Goal: Information Seeking & Learning: Learn about a topic

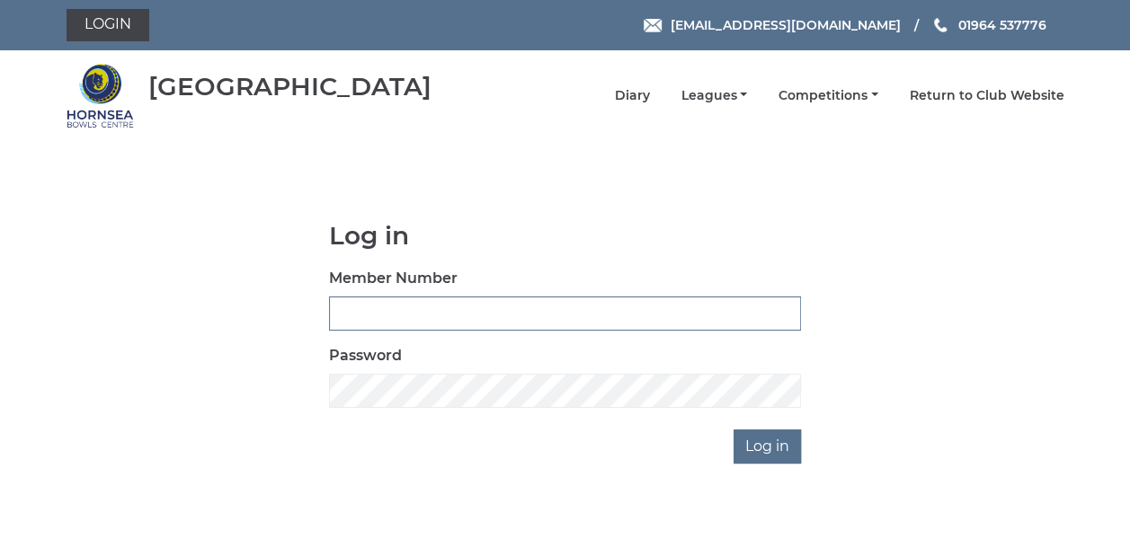
click at [367, 314] on input "Member Number" at bounding box center [565, 314] width 472 height 34
type input "0790"
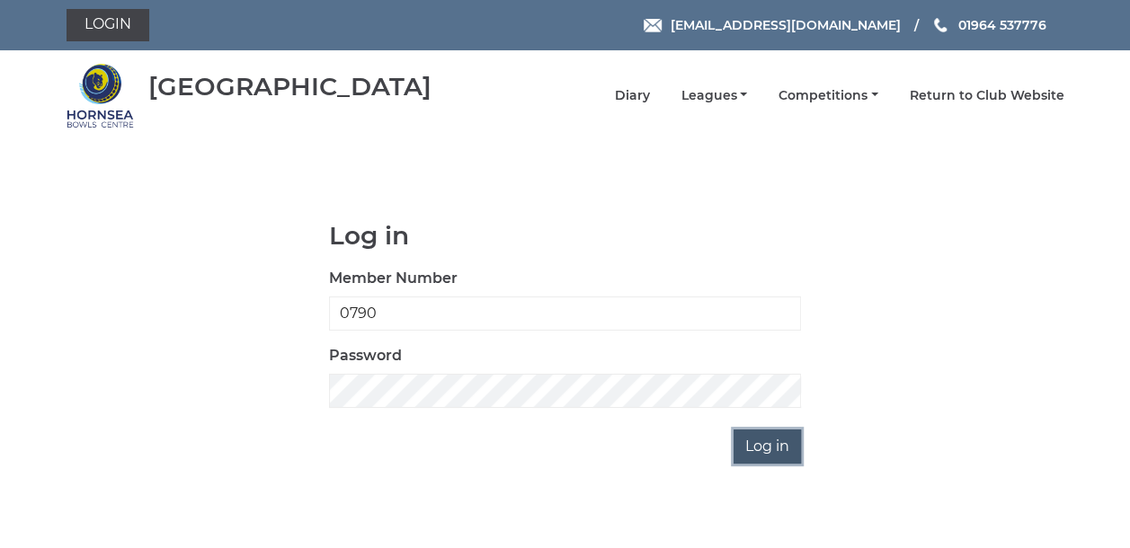
click at [780, 451] on input "Log in" at bounding box center [766, 447] width 67 height 34
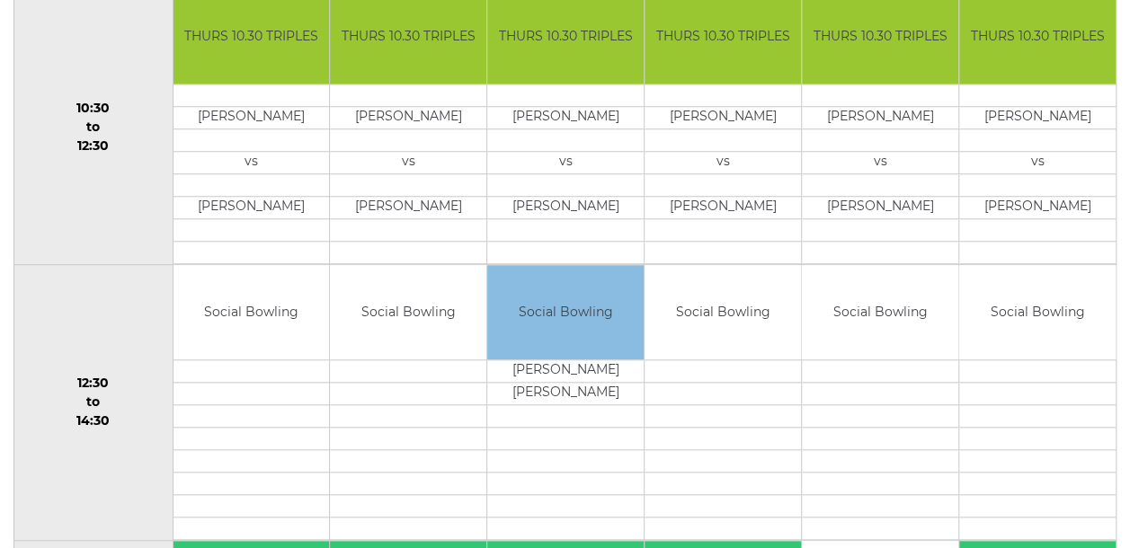
scroll to position [173, 0]
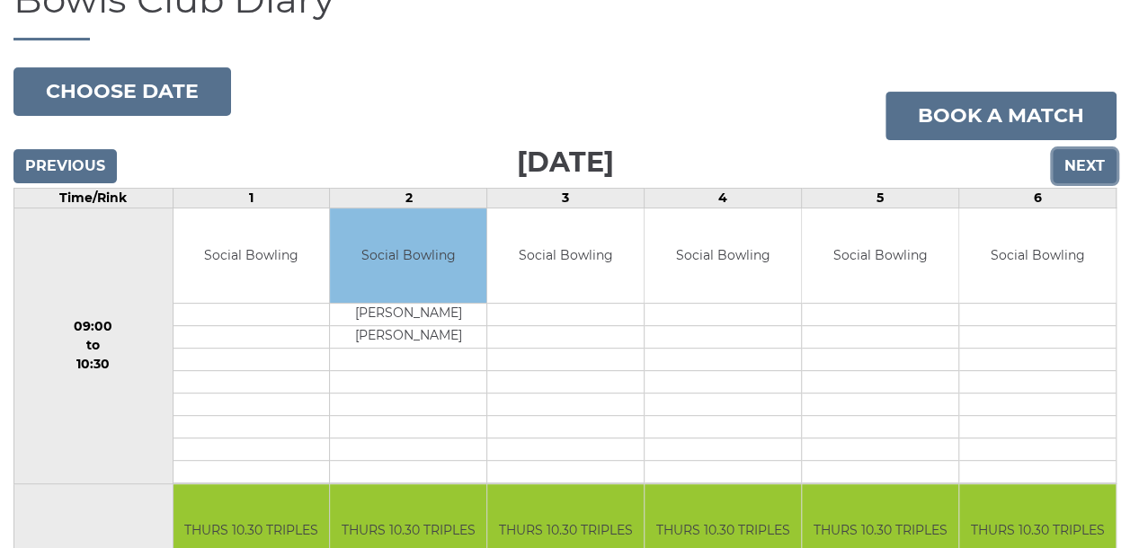
click at [1077, 153] on input "Next" at bounding box center [1085, 166] width 64 height 34
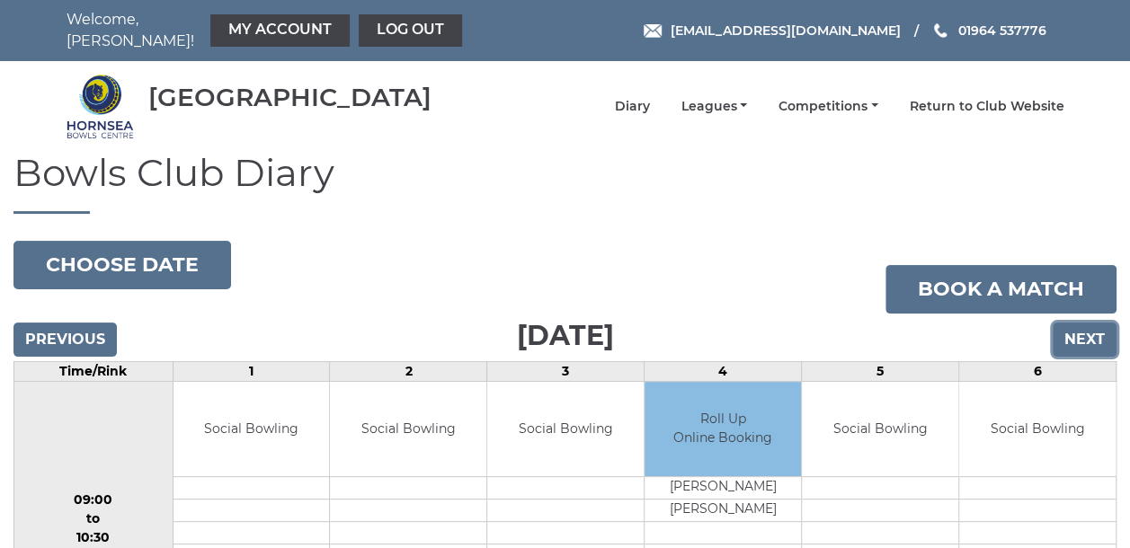
click at [1083, 324] on input "Next" at bounding box center [1085, 340] width 64 height 34
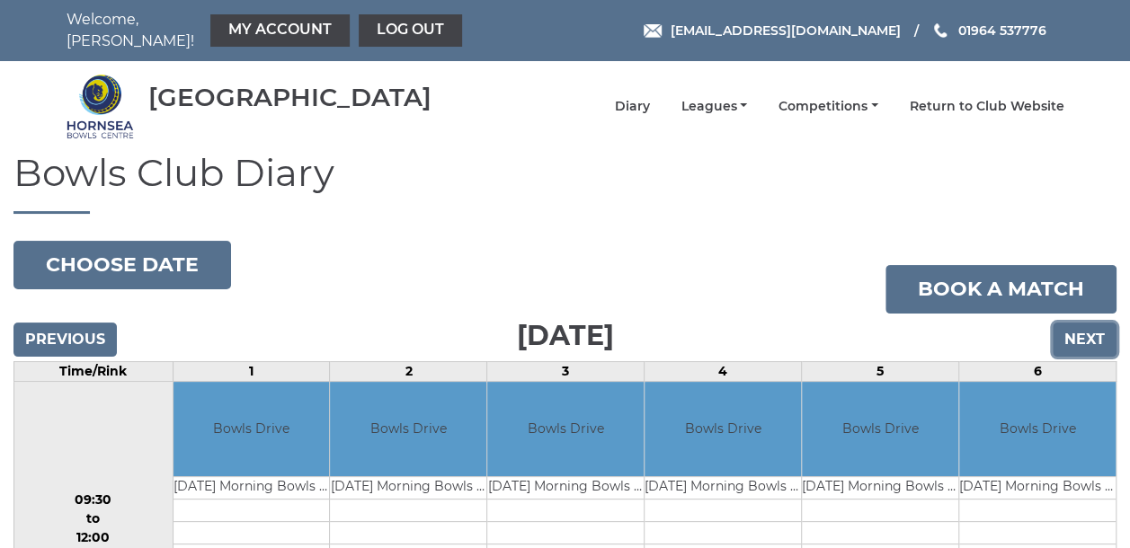
click at [1093, 331] on input "Next" at bounding box center [1085, 340] width 64 height 34
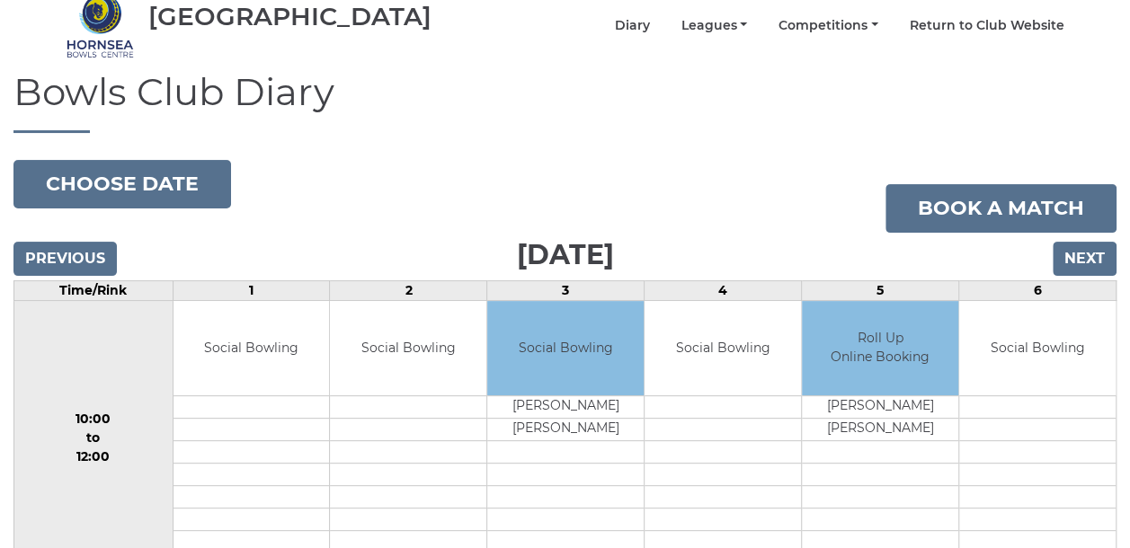
scroll to position [73, 0]
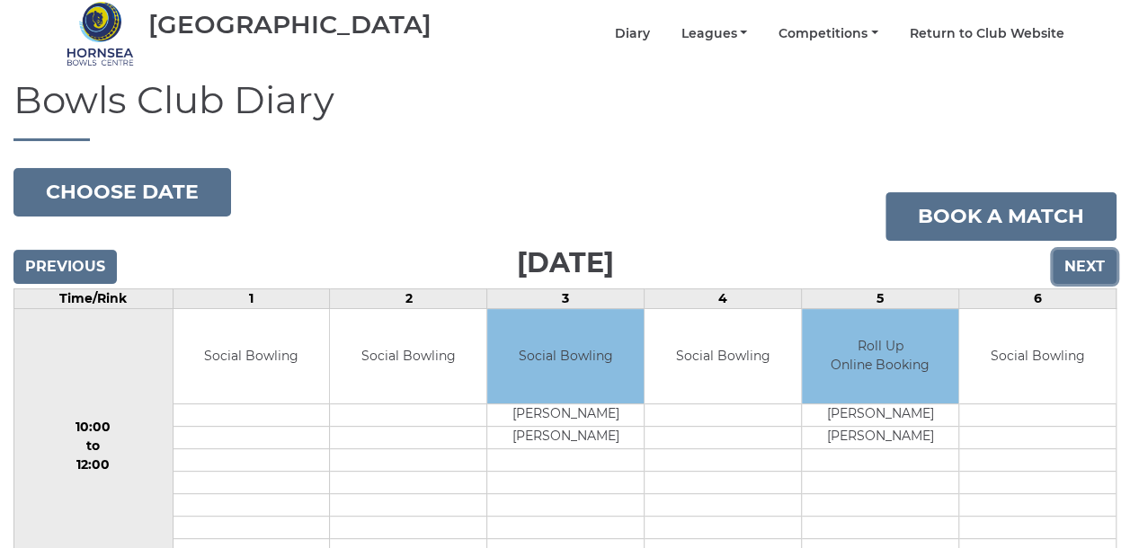
click at [1072, 250] on input "Next" at bounding box center [1085, 267] width 64 height 34
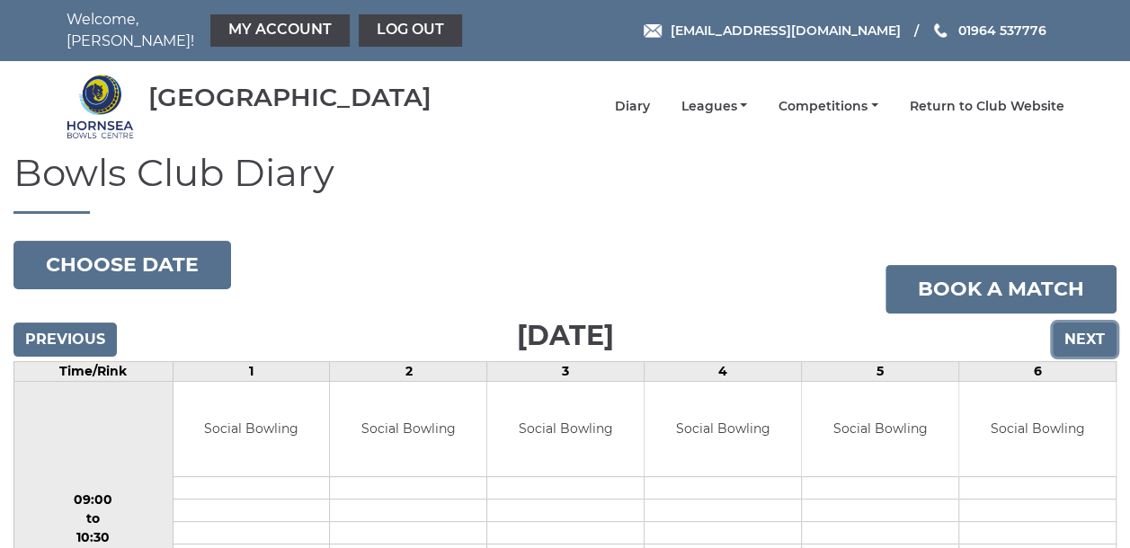
click at [1082, 331] on input "Next" at bounding box center [1085, 340] width 64 height 34
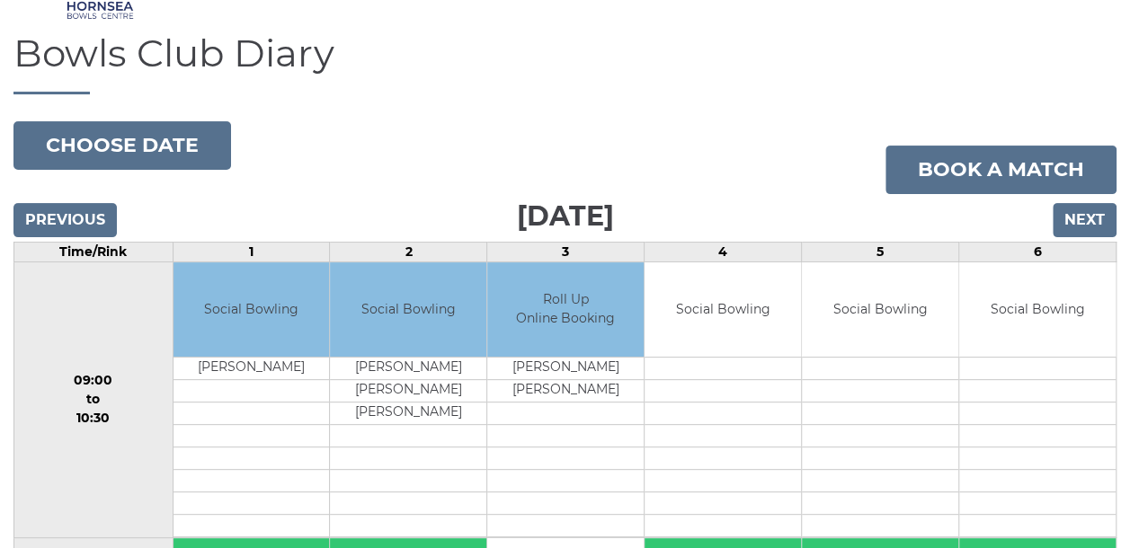
scroll to position [84, 0]
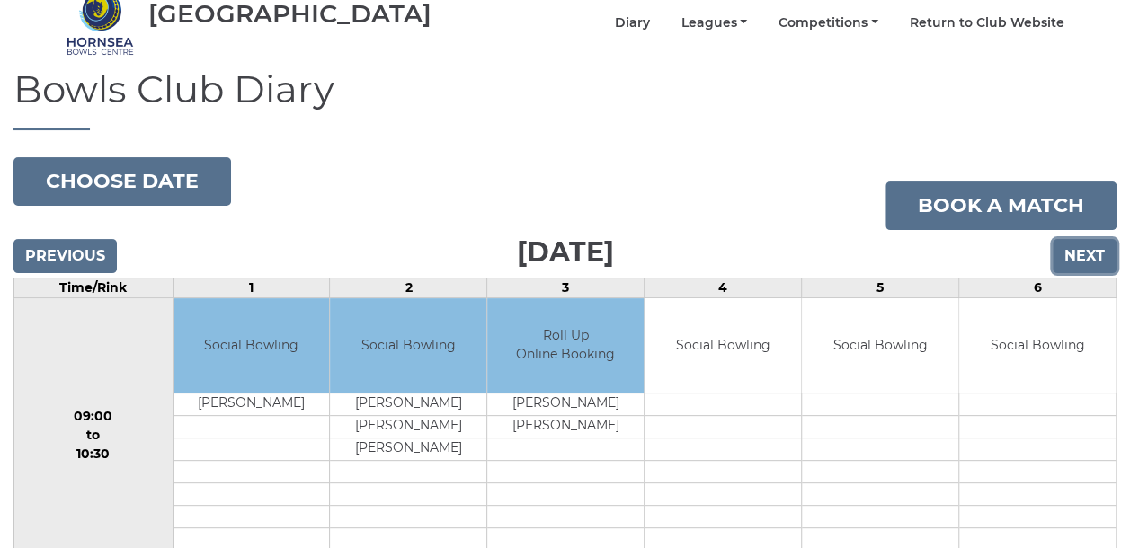
click at [1083, 241] on input "Next" at bounding box center [1085, 256] width 64 height 34
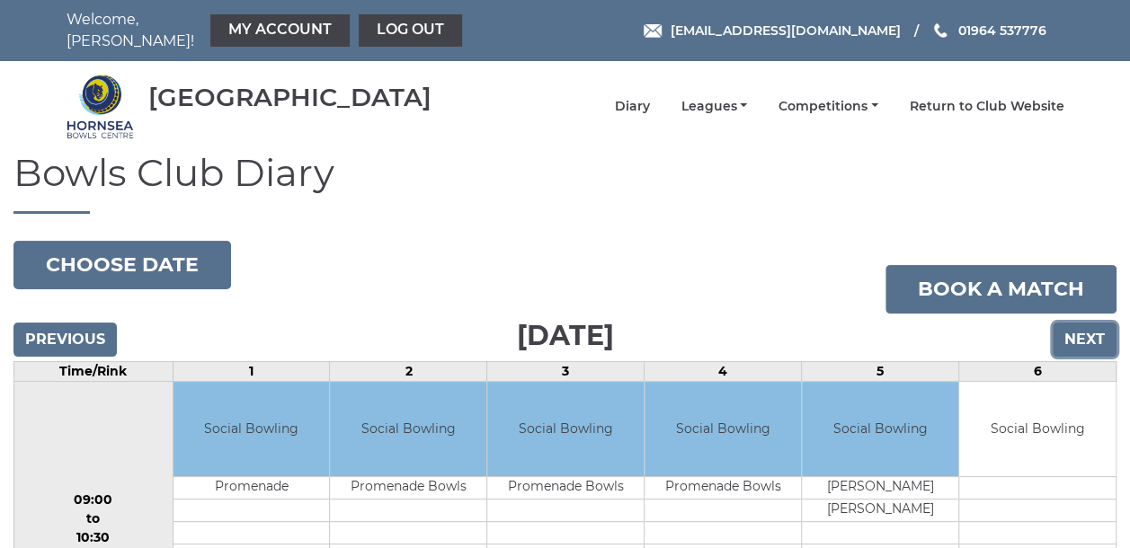
click at [1085, 327] on input "Next" at bounding box center [1085, 340] width 64 height 34
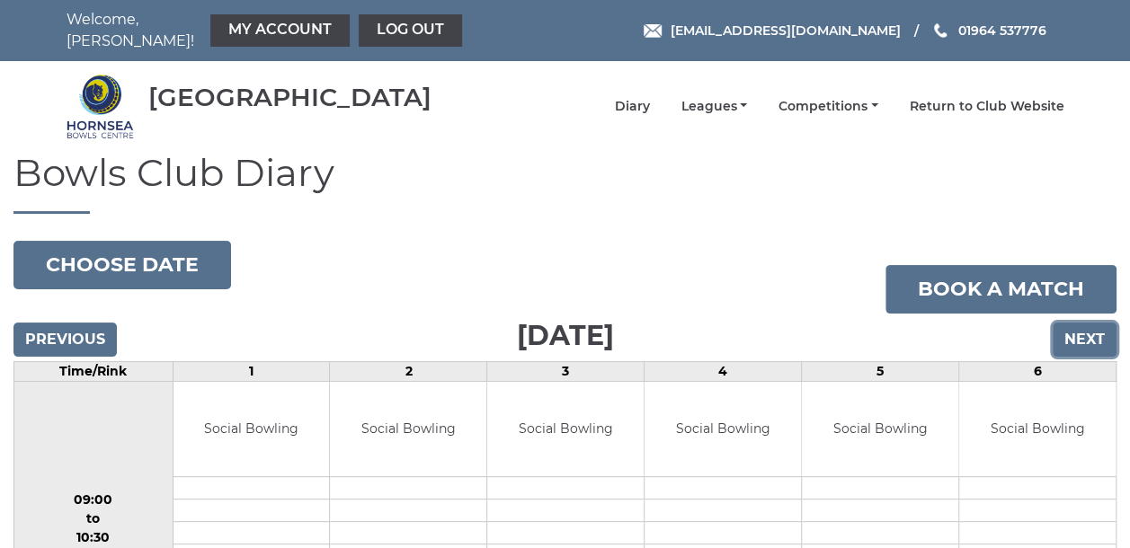
click at [1083, 324] on input "Next" at bounding box center [1085, 340] width 64 height 34
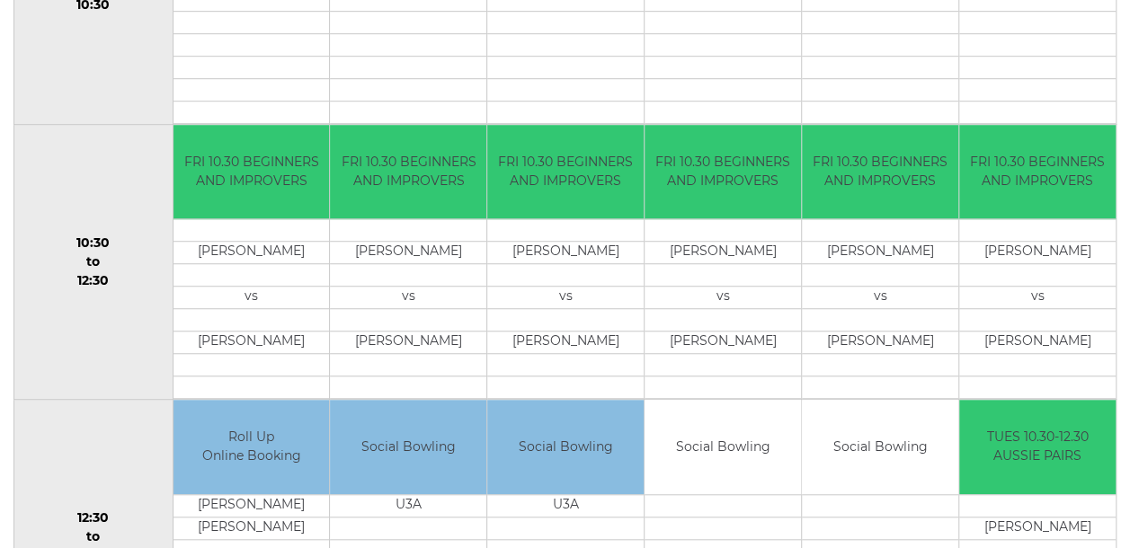
scroll to position [84, 0]
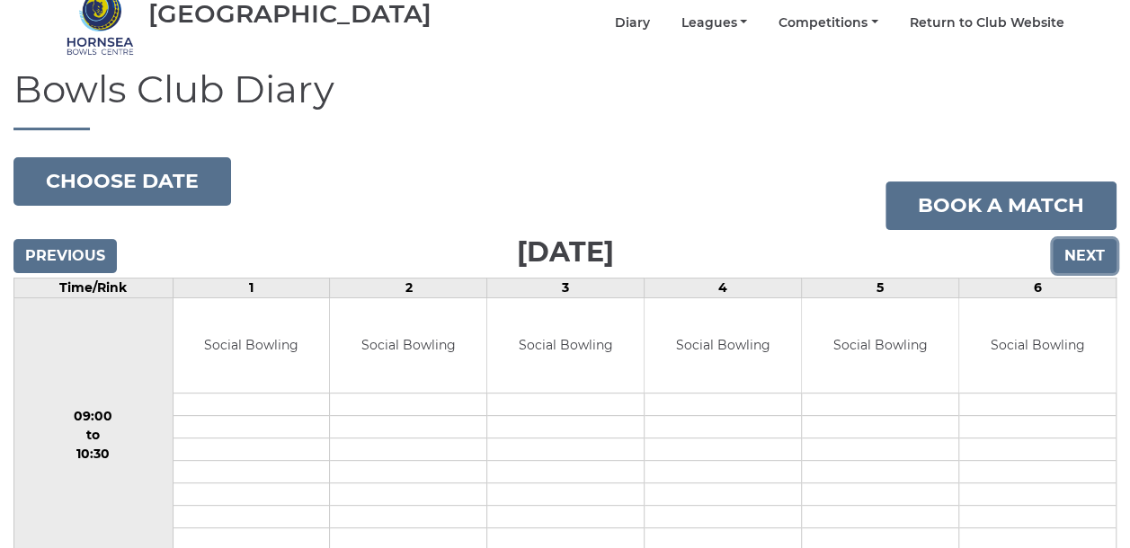
click at [1079, 245] on input "Next" at bounding box center [1085, 256] width 64 height 34
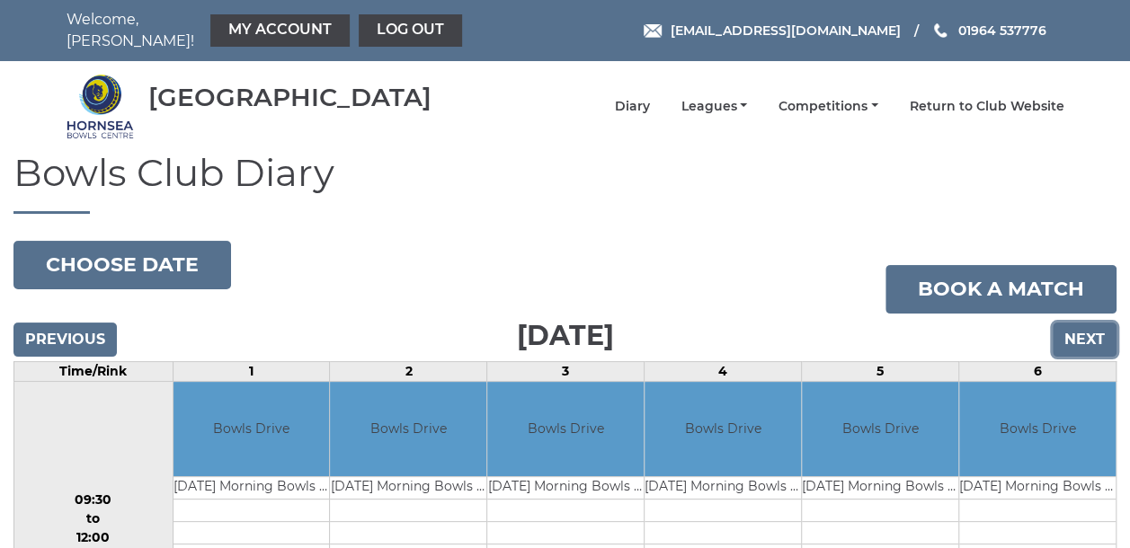
click at [1086, 334] on input "Next" at bounding box center [1085, 340] width 64 height 34
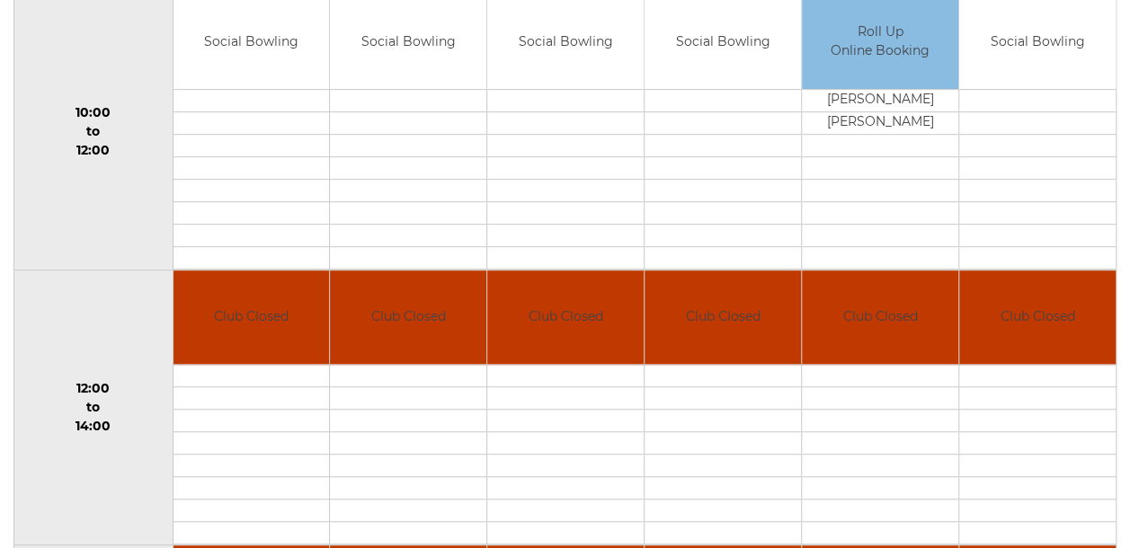
scroll to position [163, 0]
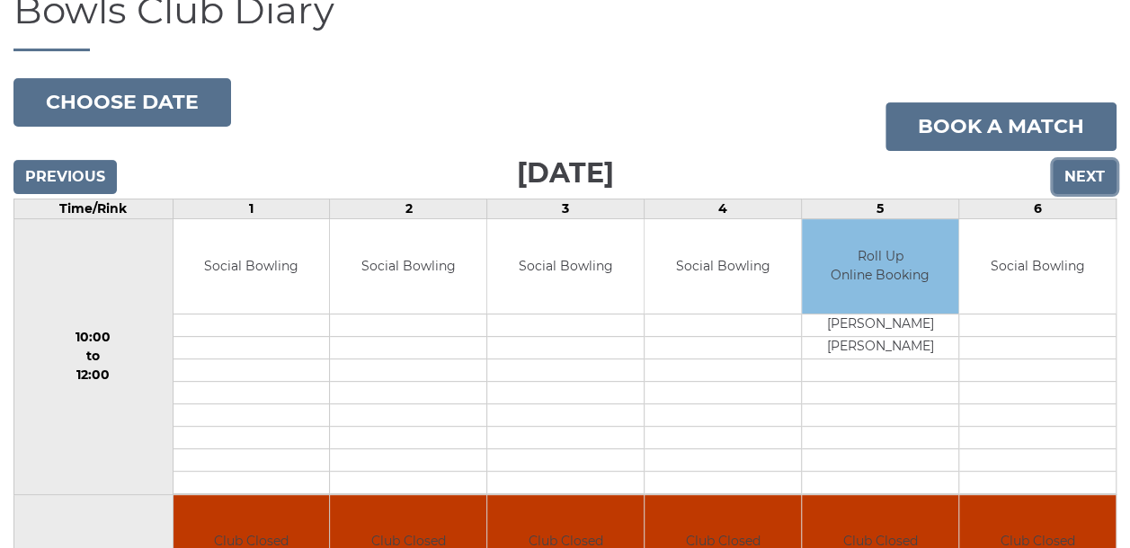
click at [1071, 171] on input "Next" at bounding box center [1085, 177] width 64 height 34
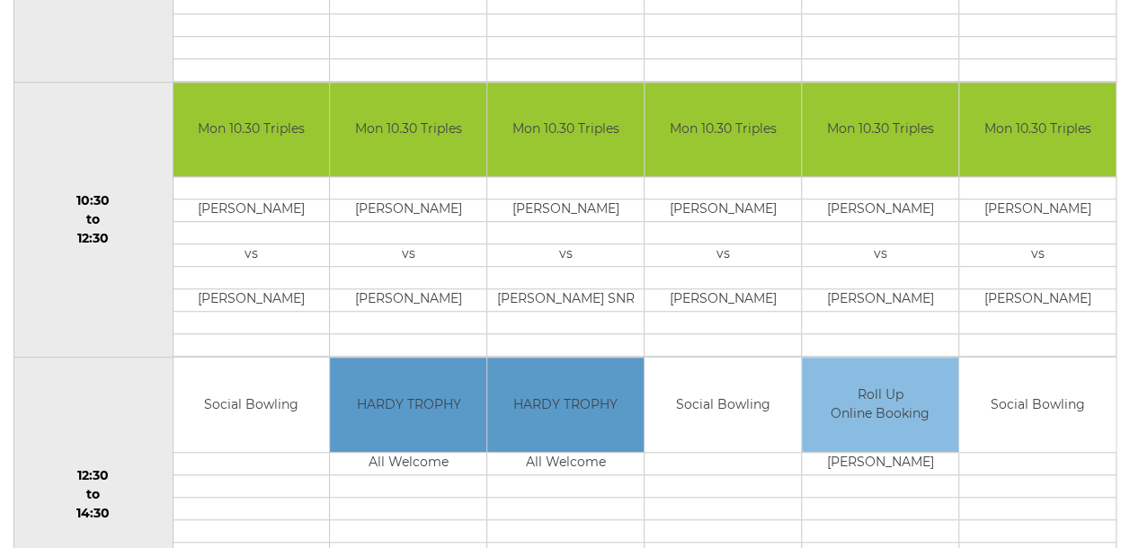
scroll to position [270, 0]
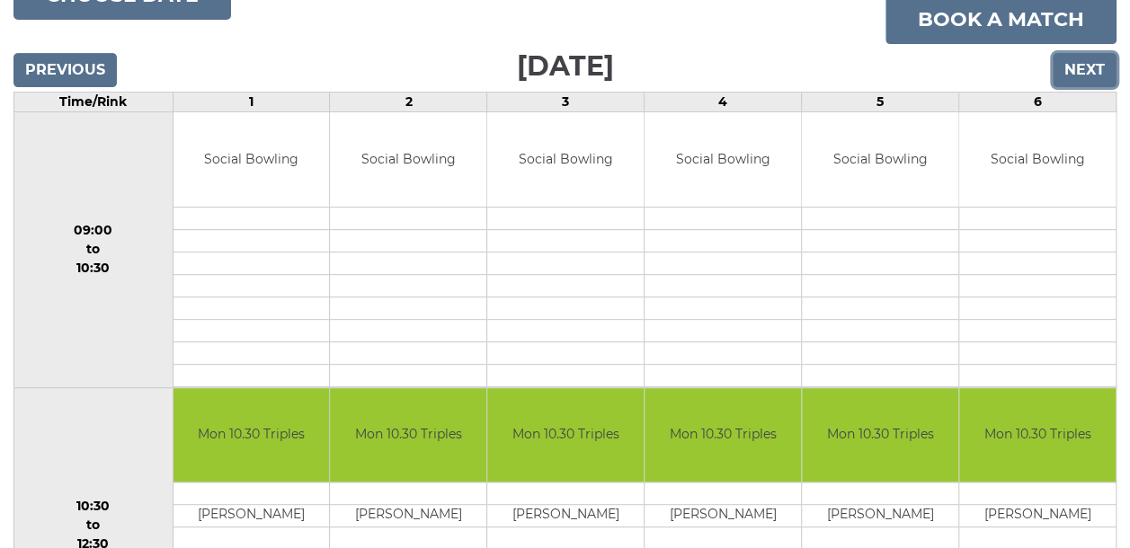
click at [1083, 66] on input "Next" at bounding box center [1085, 70] width 64 height 34
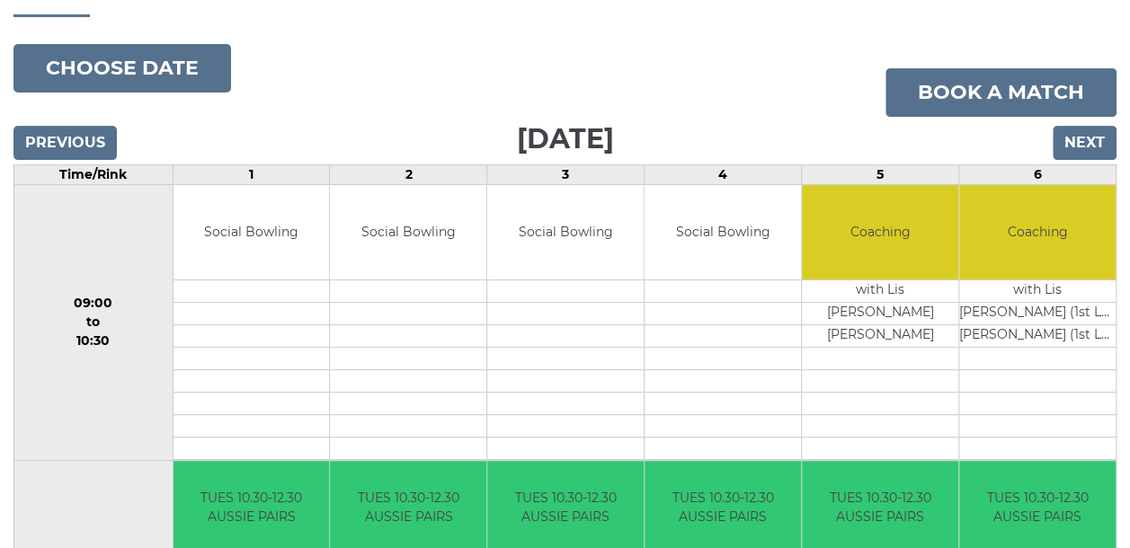
scroll to position [180, 0]
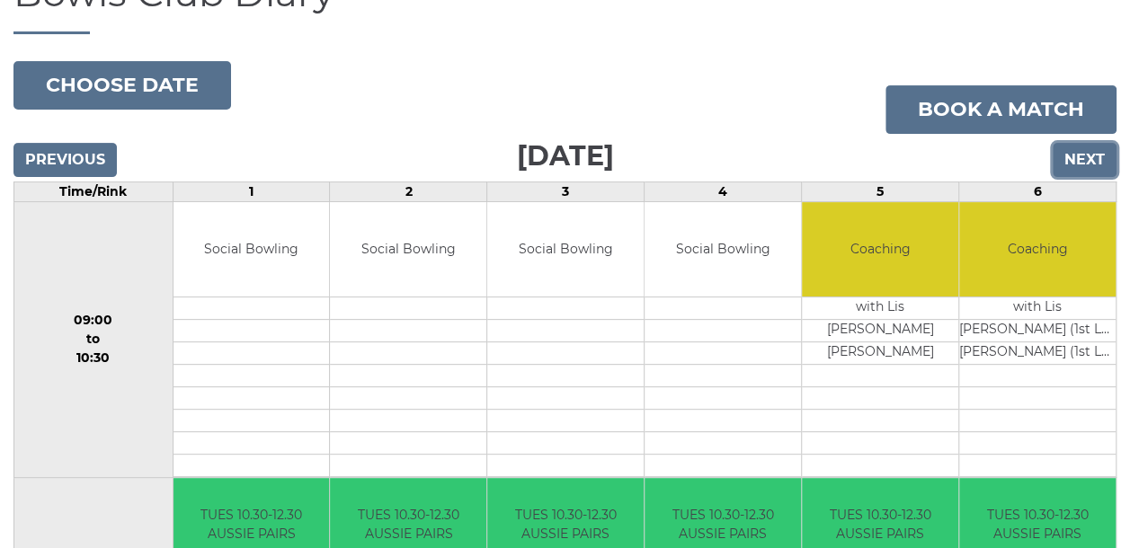
click at [1092, 152] on input "Next" at bounding box center [1085, 160] width 64 height 34
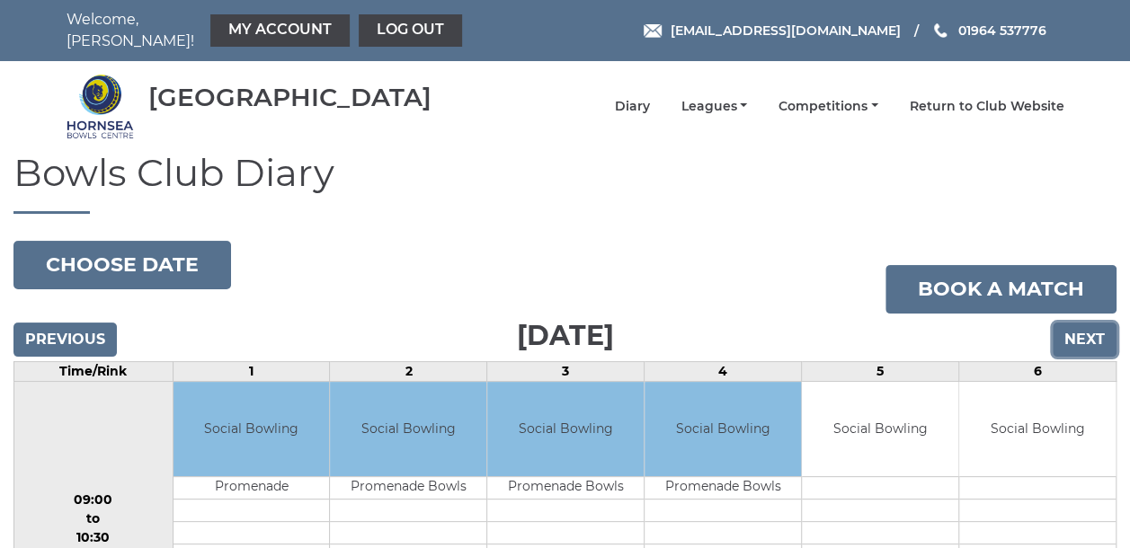
click at [1097, 329] on input "Next" at bounding box center [1085, 340] width 64 height 34
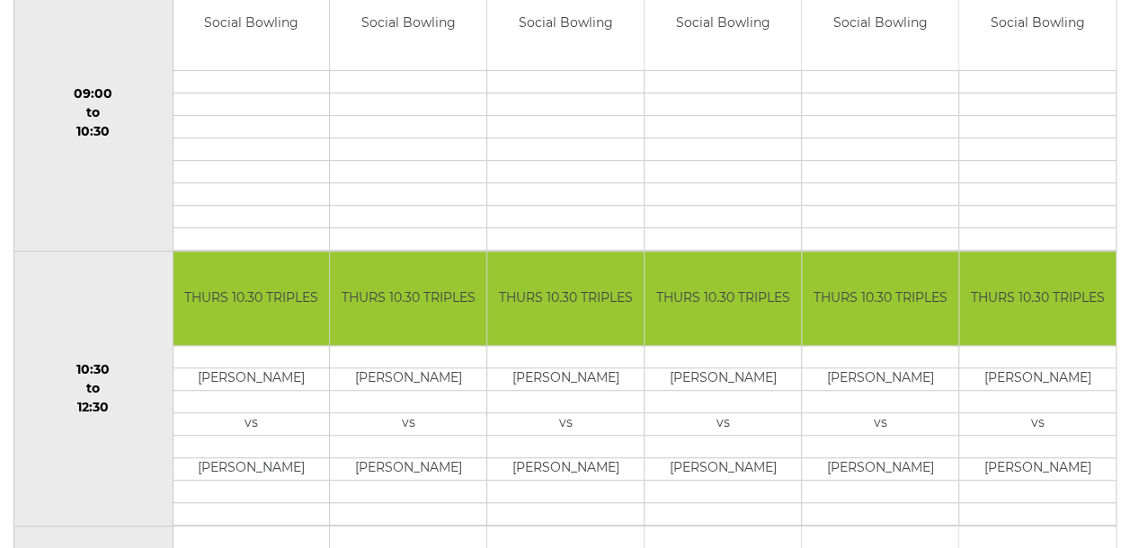
scroll to position [173, 0]
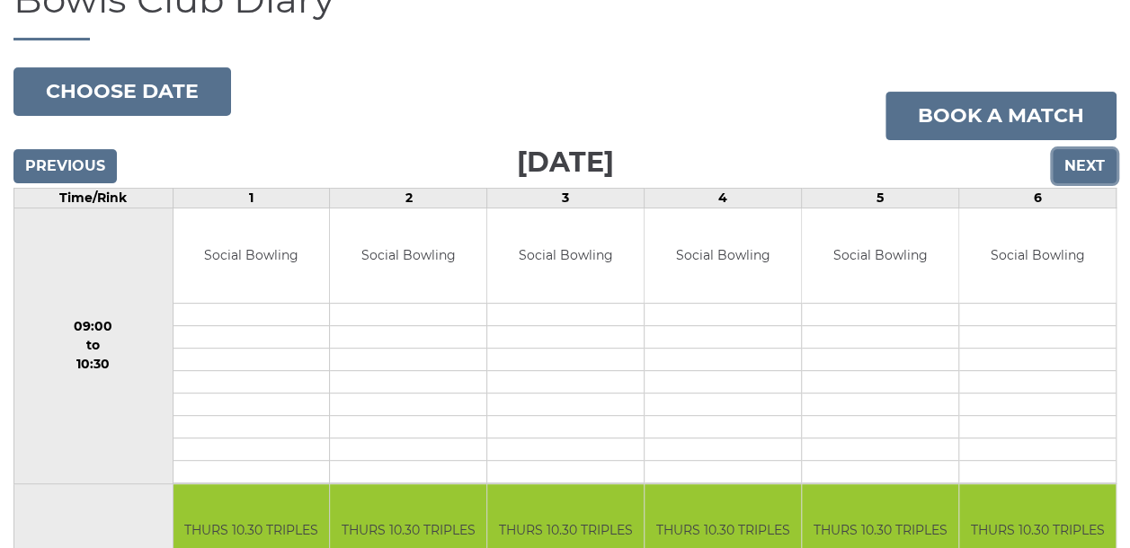
click at [1109, 164] on input "Next" at bounding box center [1085, 166] width 64 height 34
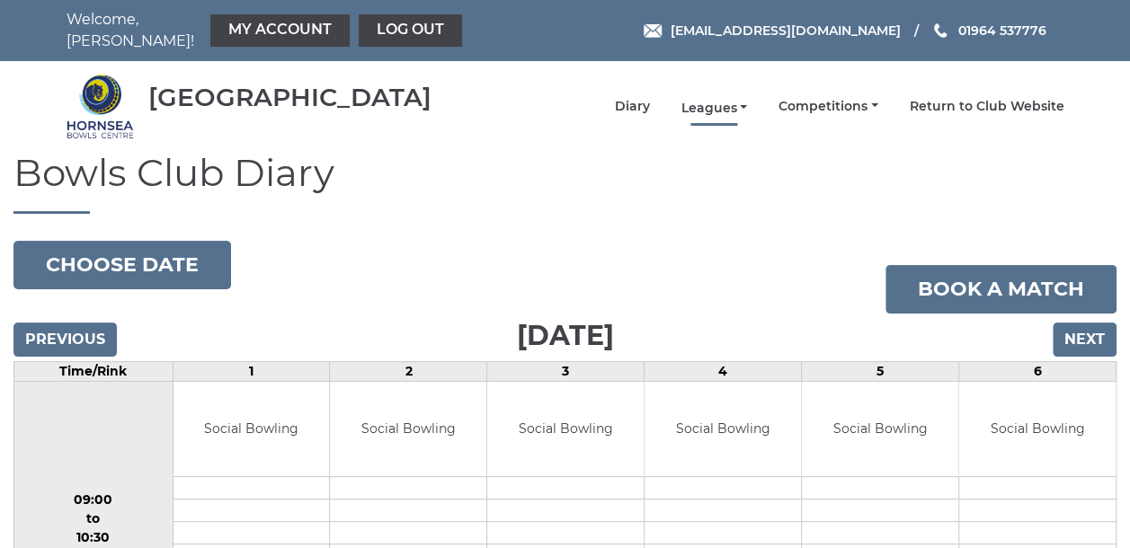
click at [715, 100] on link "Leagues" at bounding box center [713, 108] width 67 height 17
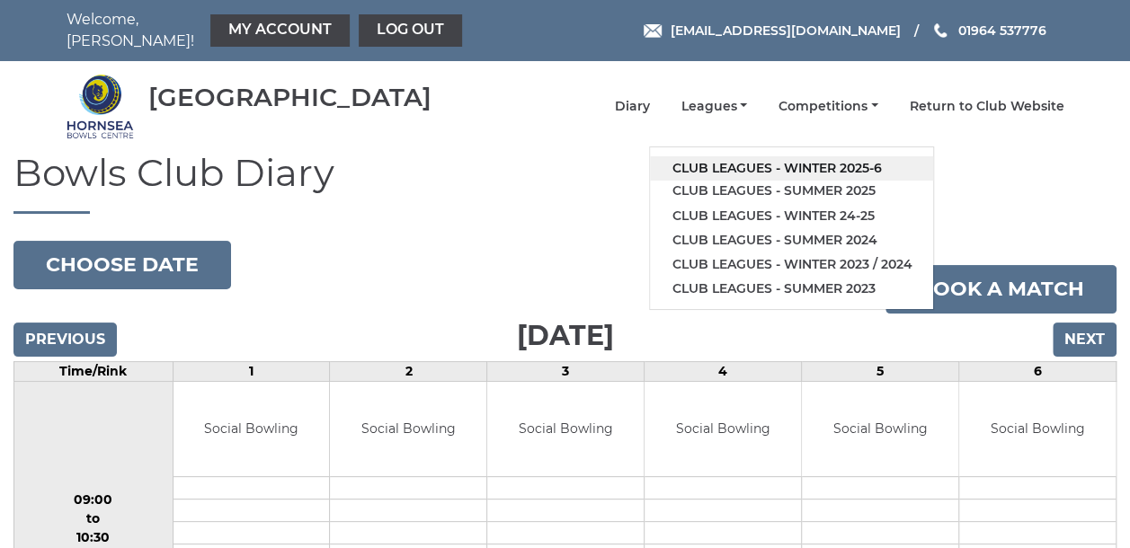
click at [724, 156] on link "Club leagues - Winter 2025-6" at bounding box center [791, 168] width 283 height 24
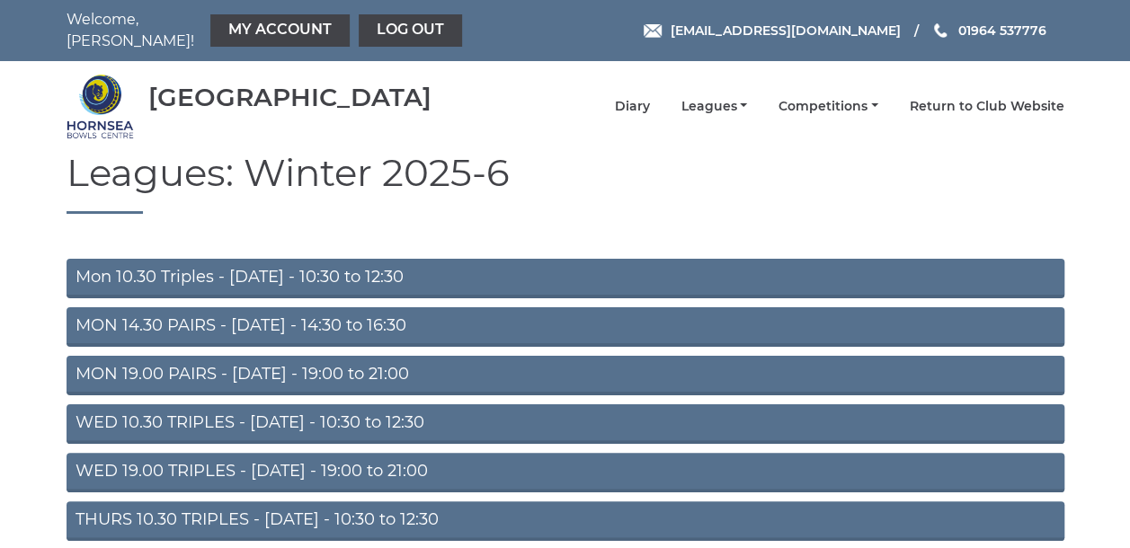
click at [225, 273] on link "Mon 10.30 Triples - [DATE] - 10:30 to 12:30" at bounding box center [566, 279] width 998 height 40
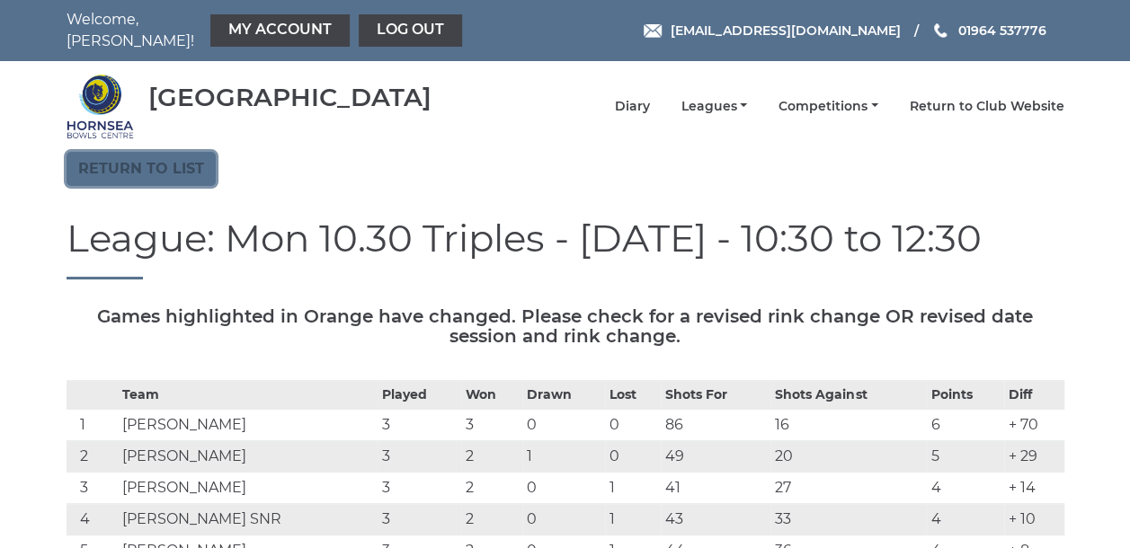
click at [185, 162] on link "Return to list" at bounding box center [141, 169] width 149 height 34
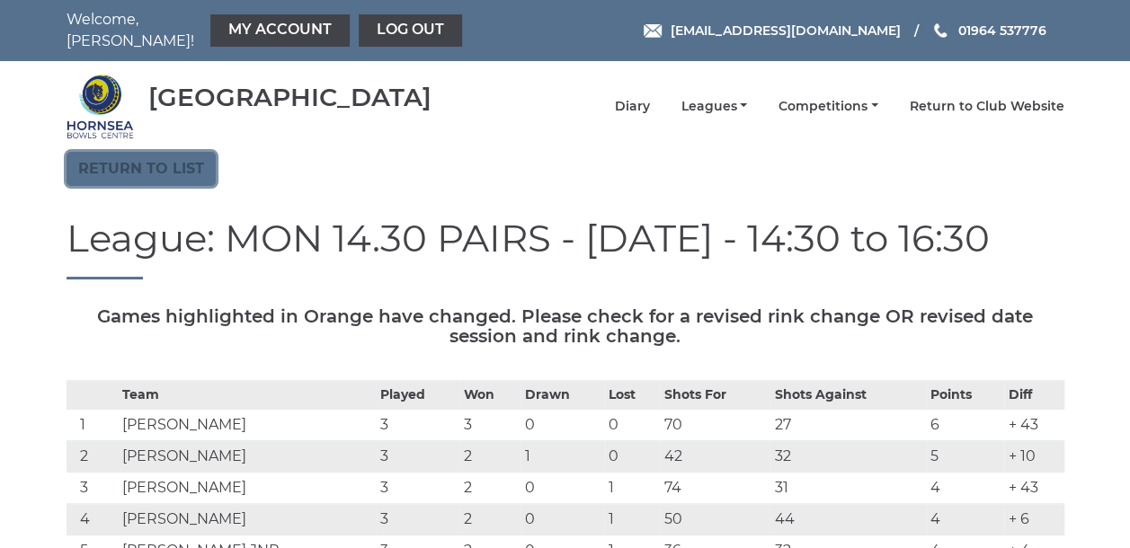
click at [120, 155] on link "Return to list" at bounding box center [141, 169] width 149 height 34
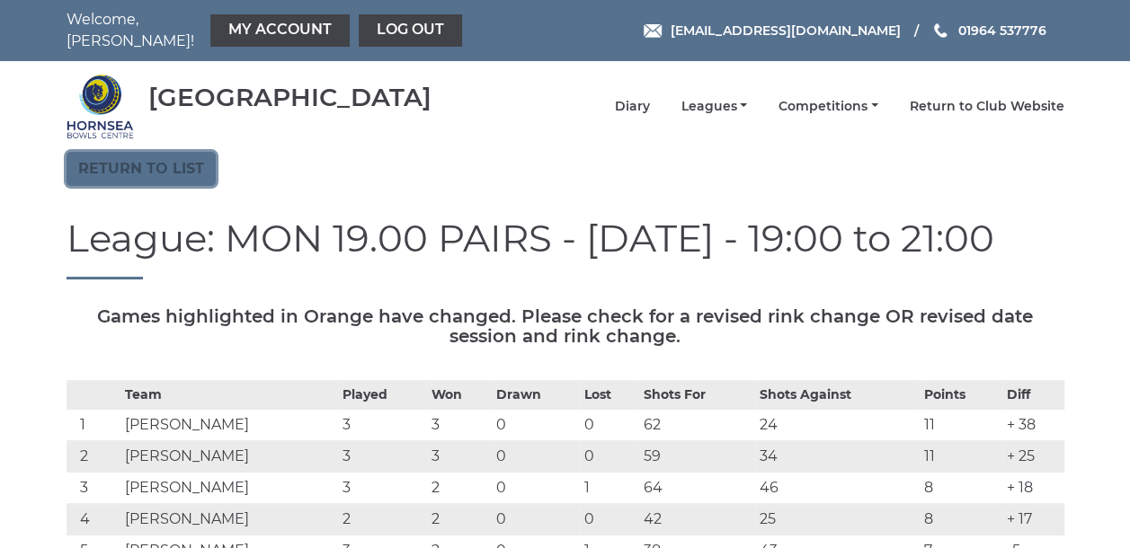
click at [173, 160] on link "Return to list" at bounding box center [141, 169] width 149 height 34
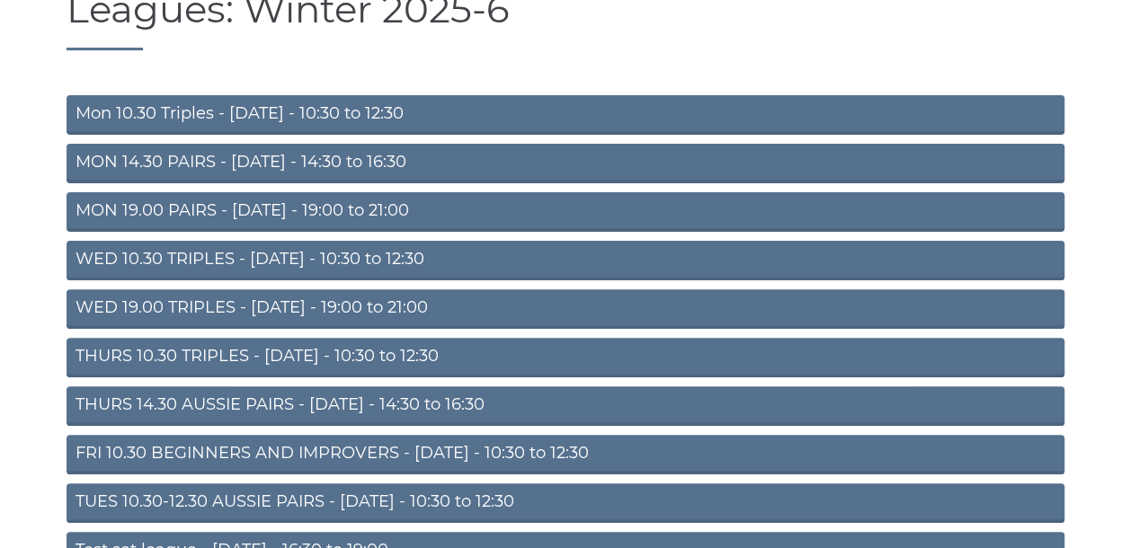
scroll to position [180, 0]
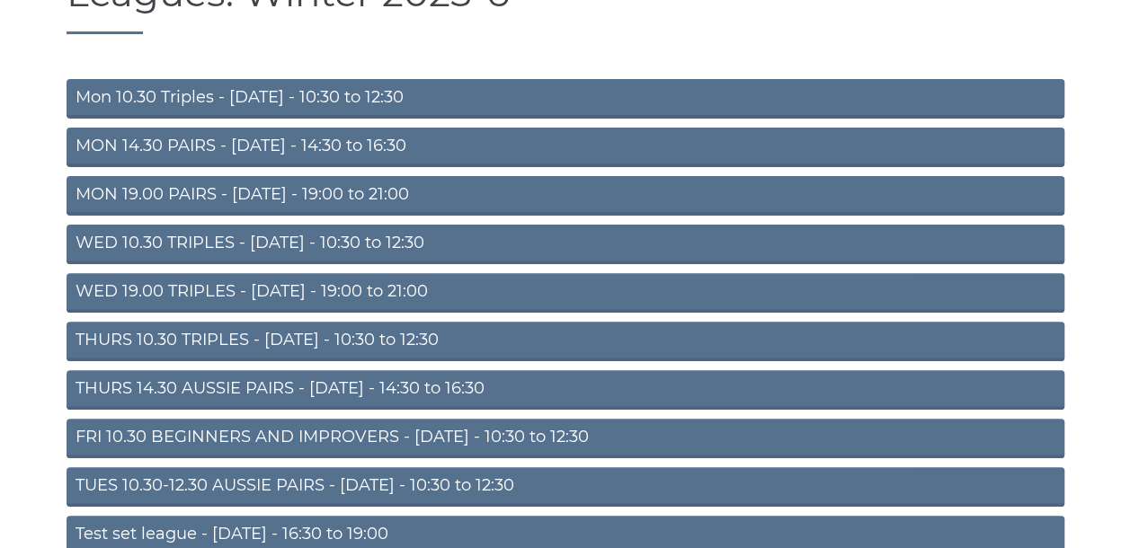
click at [185, 230] on link "WED 10.30 TRIPLES - [DATE] - 10:30 to 12:30" at bounding box center [566, 245] width 998 height 40
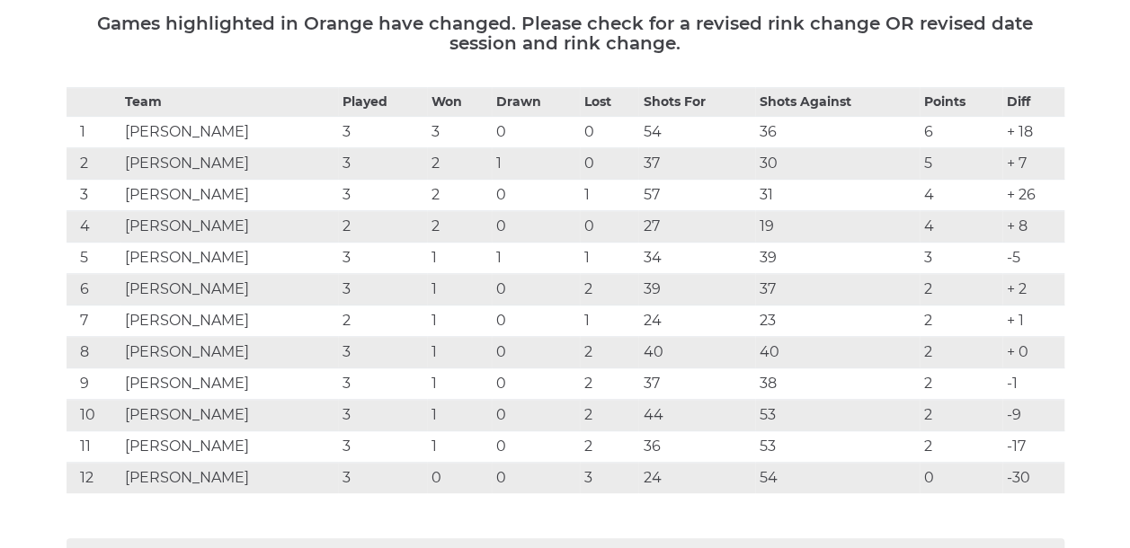
scroll to position [90, 0]
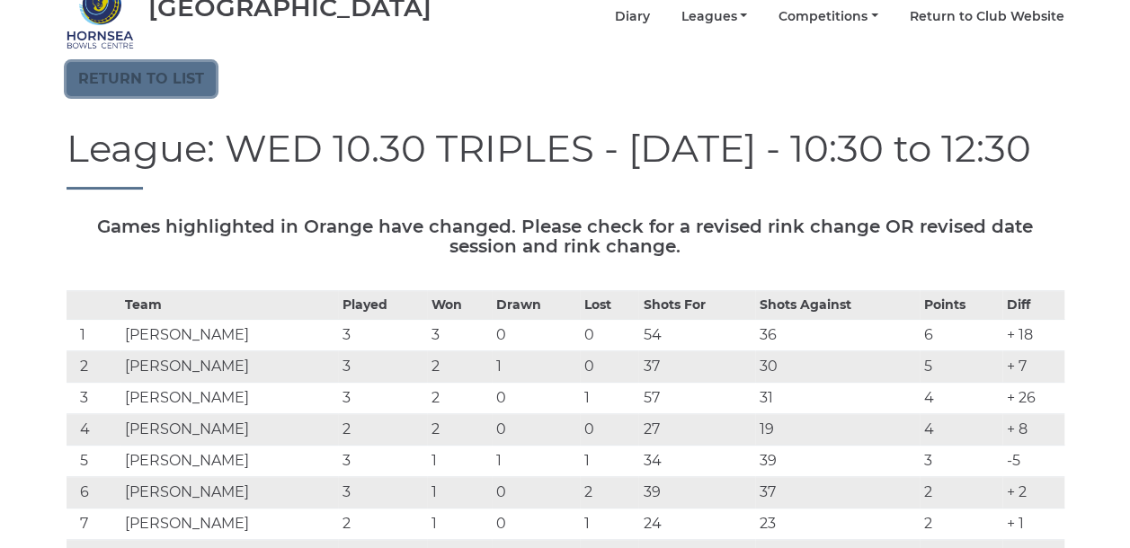
click at [102, 62] on link "Return to list" at bounding box center [141, 79] width 149 height 34
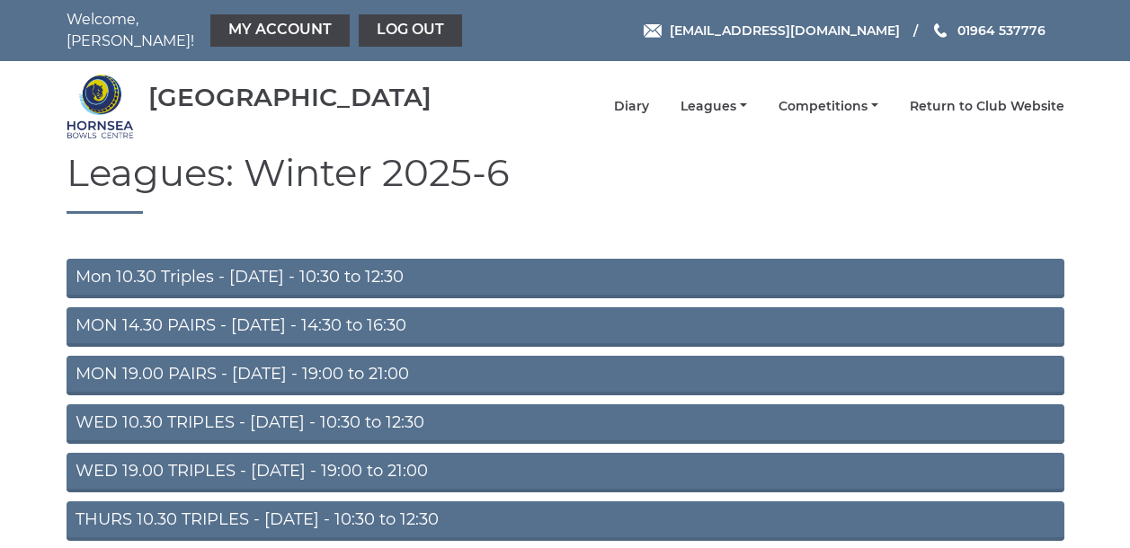
scroll to position [261, 0]
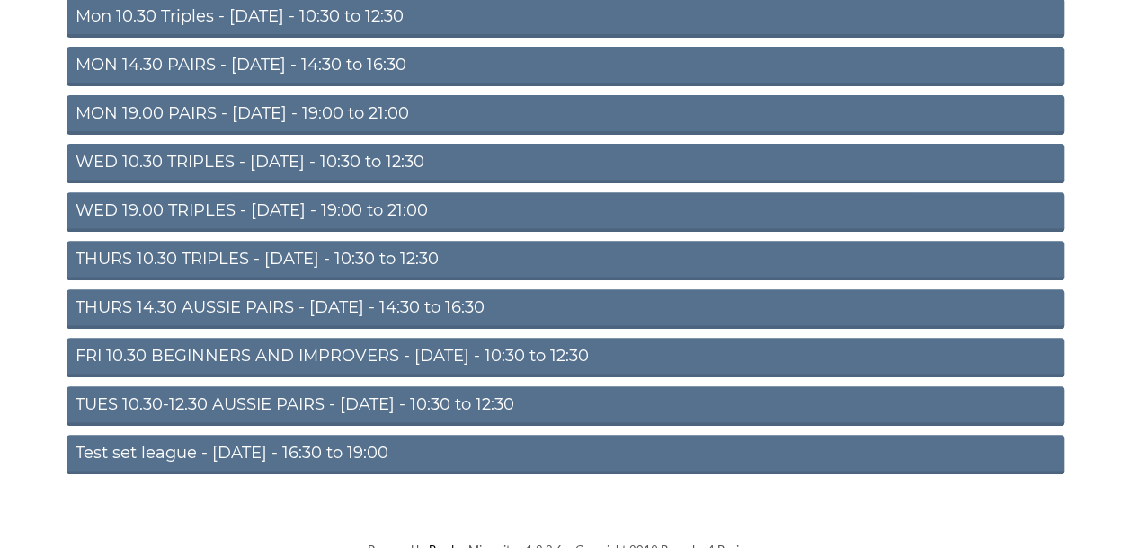
click at [156, 196] on link "WED 19.00 TRIPLES - [DATE] - 19:00 to 21:00" at bounding box center [566, 212] width 998 height 40
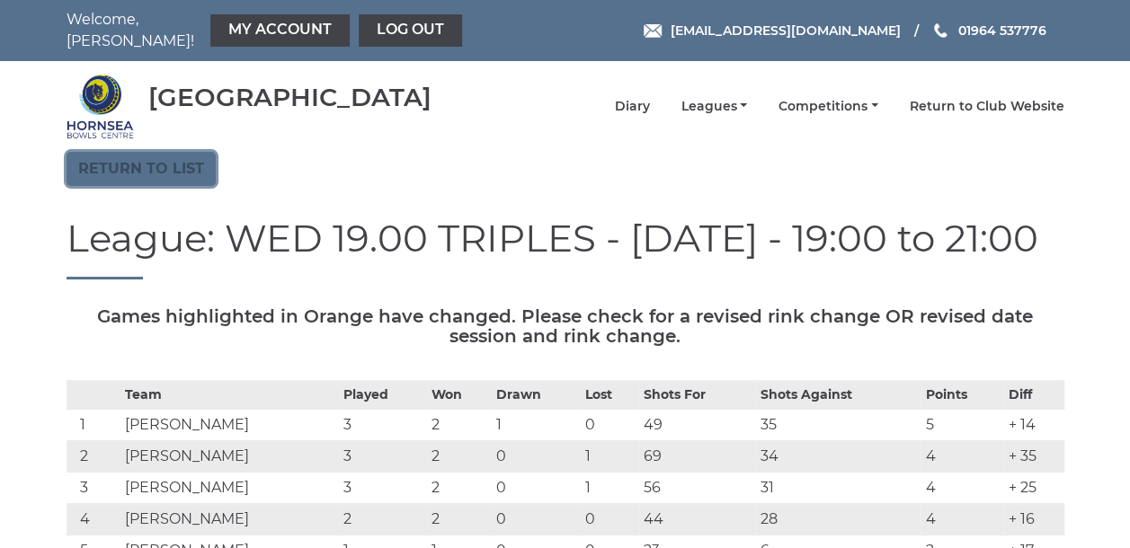
click at [167, 155] on link "Return to list" at bounding box center [141, 169] width 149 height 34
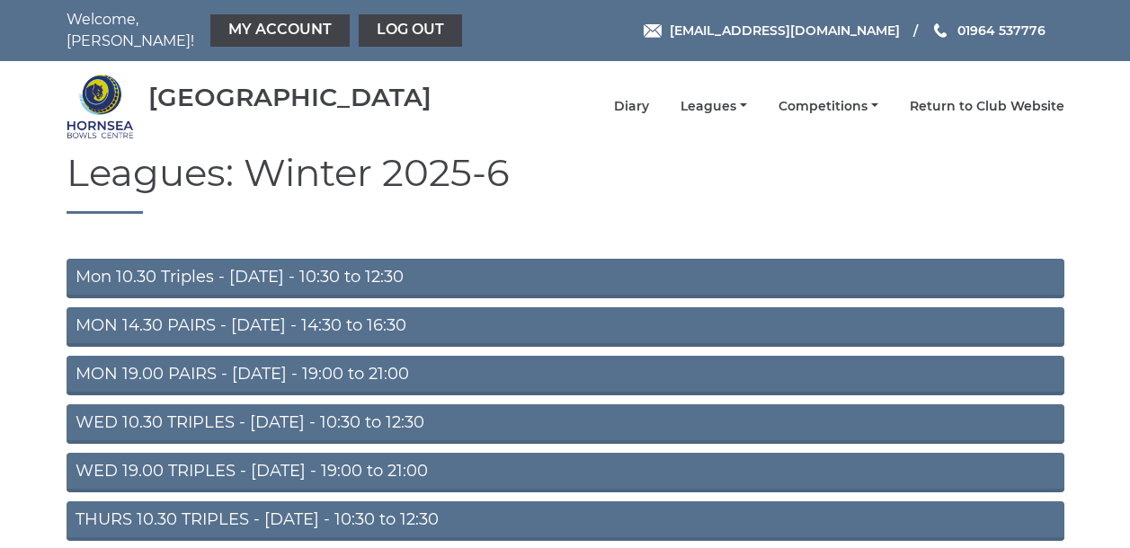
scroll to position [261, 0]
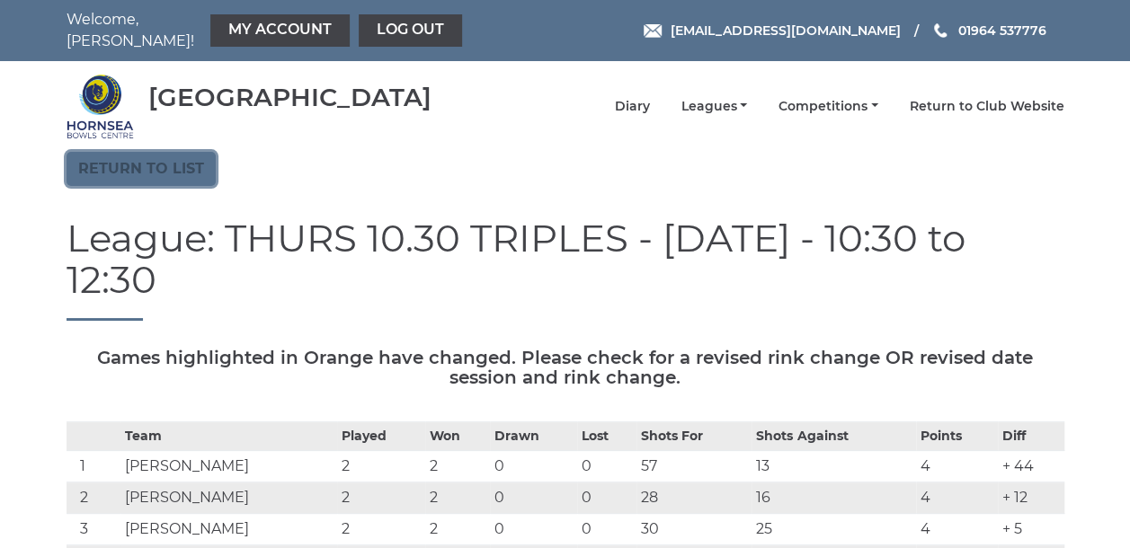
click at [121, 158] on link "Return to list" at bounding box center [141, 169] width 149 height 34
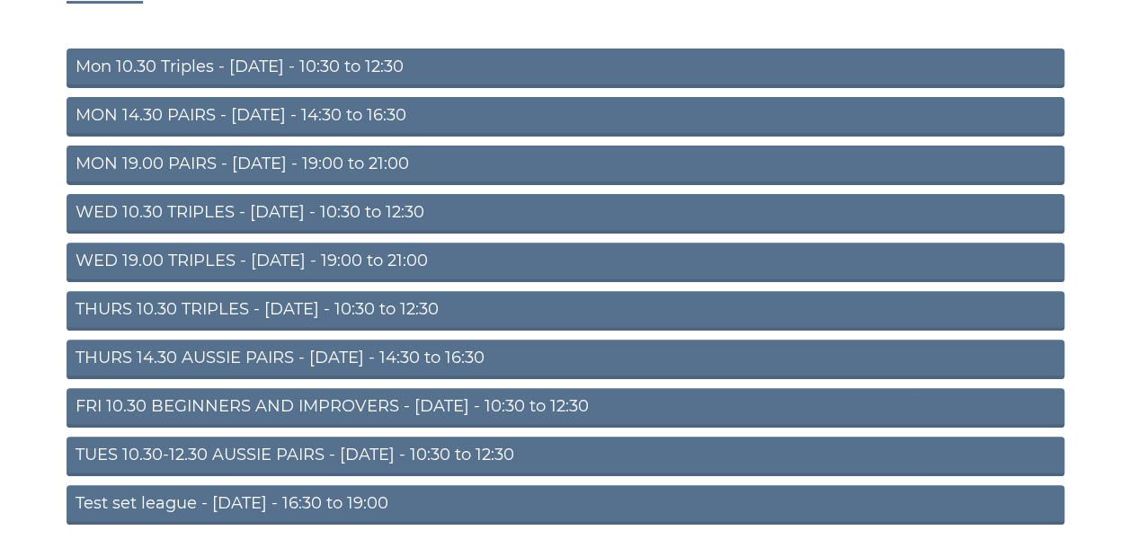
scroll to position [261, 0]
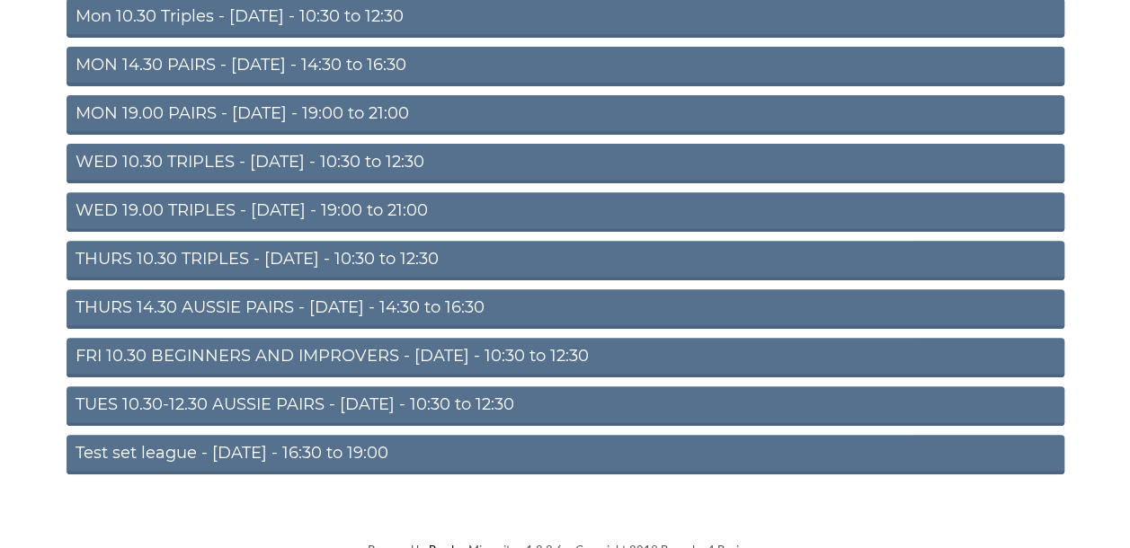
click at [215, 300] on link "THURS 14.30 AUSSIE PAIRS - Thursday - 14:30 to 16:30" at bounding box center [566, 309] width 998 height 40
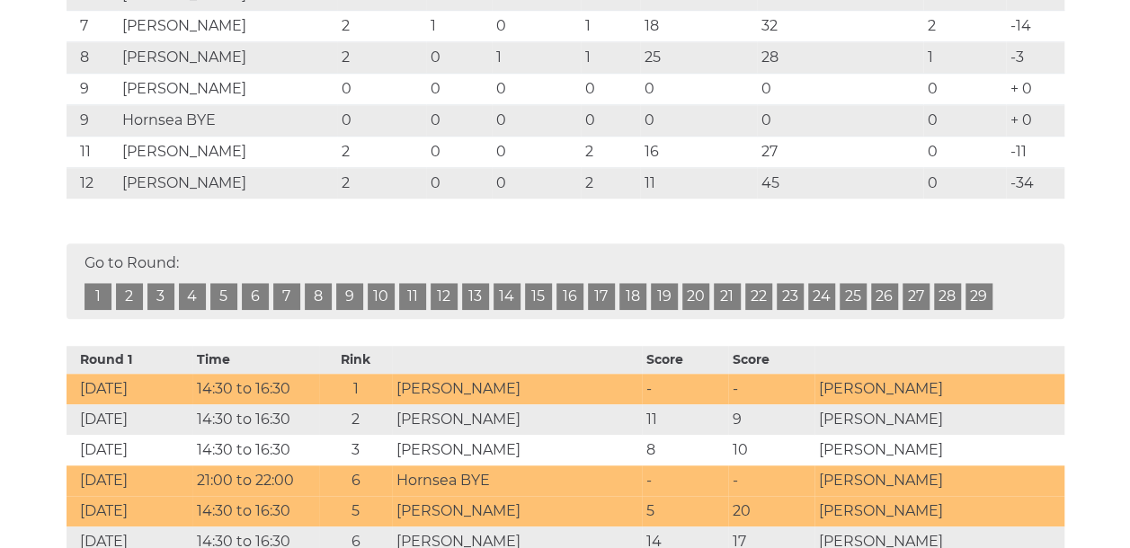
scroll to position [90, 0]
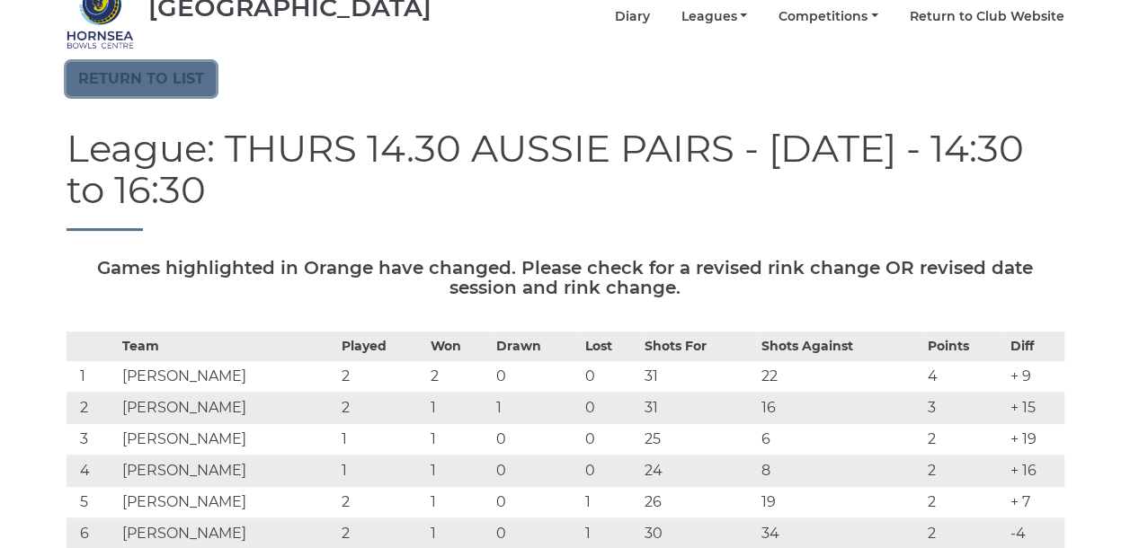
click at [101, 62] on link "Return to list" at bounding box center [141, 79] width 149 height 34
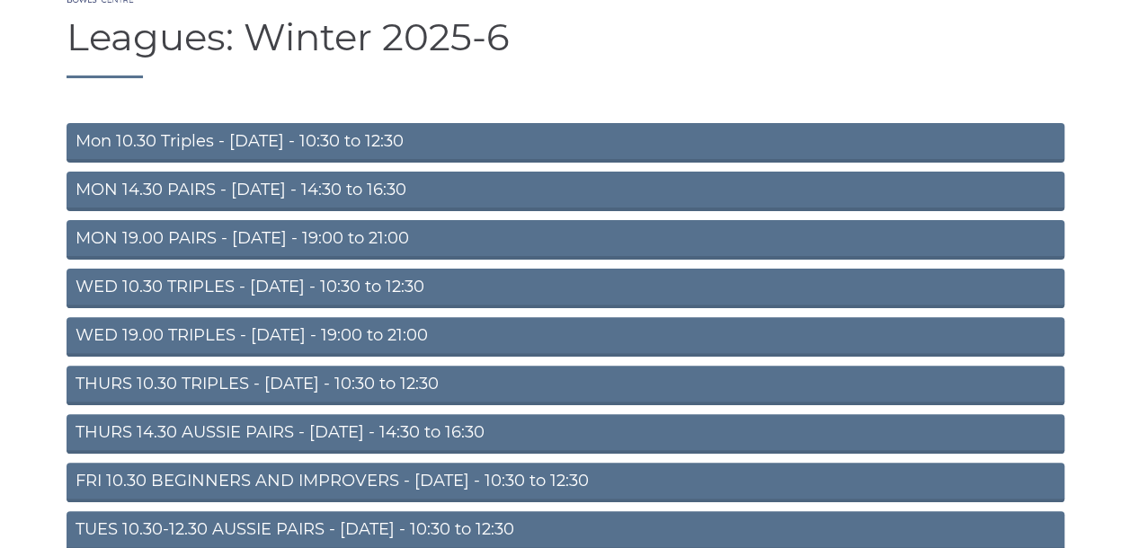
scroll to position [261, 0]
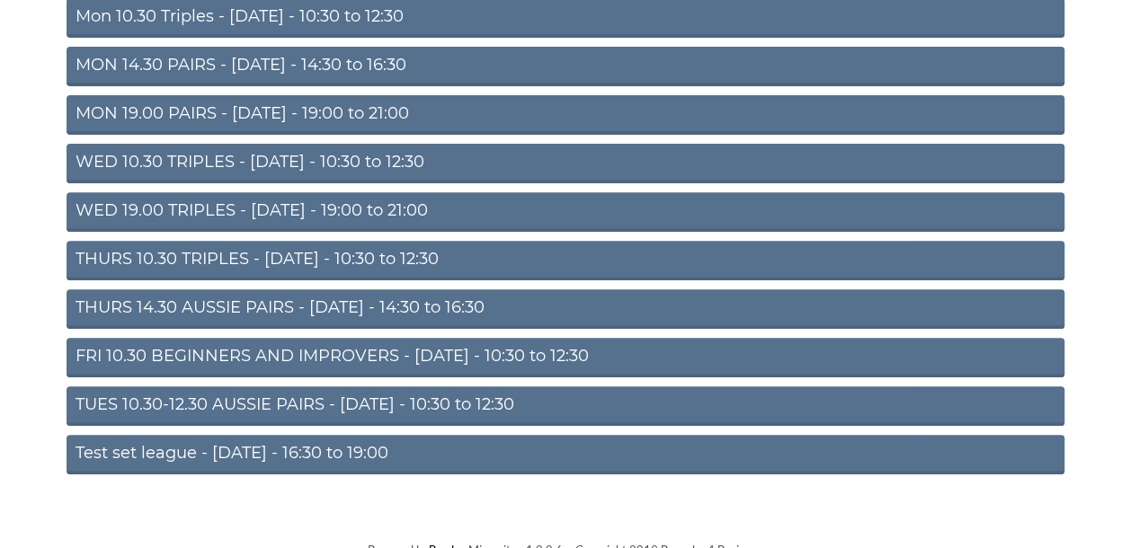
click at [178, 340] on link "FRI 10.30 BEGINNERS AND IMPROVERS - [DATE] - 10:30 to 12:30" at bounding box center [566, 358] width 998 height 40
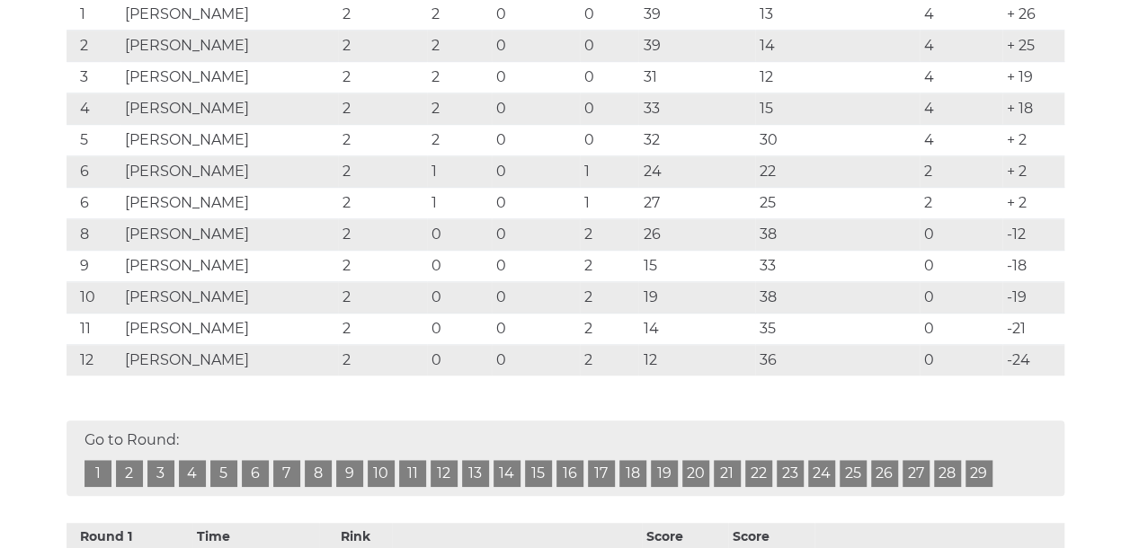
scroll to position [449, 0]
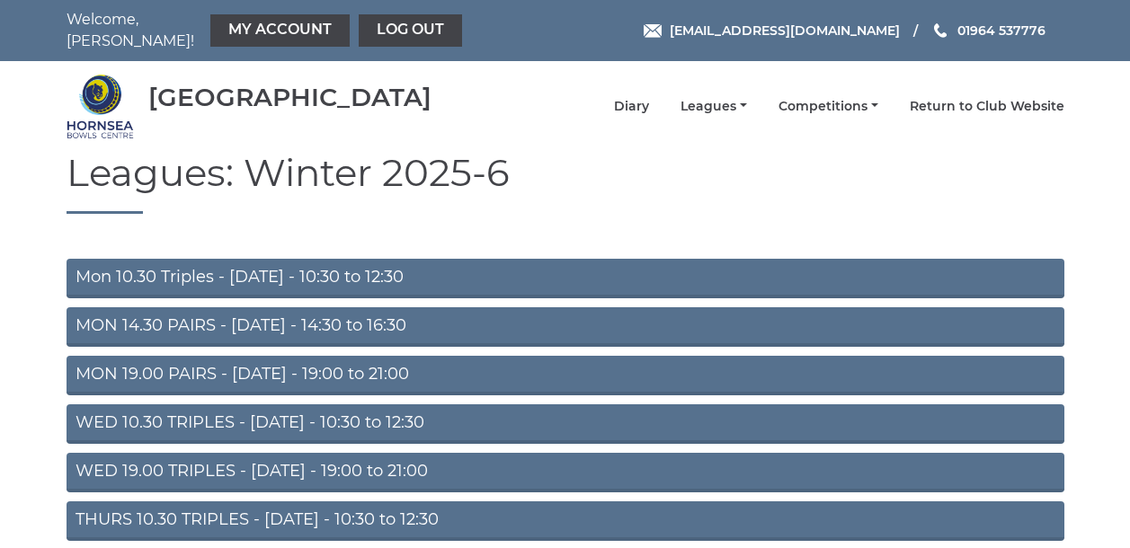
scroll to position [253, 0]
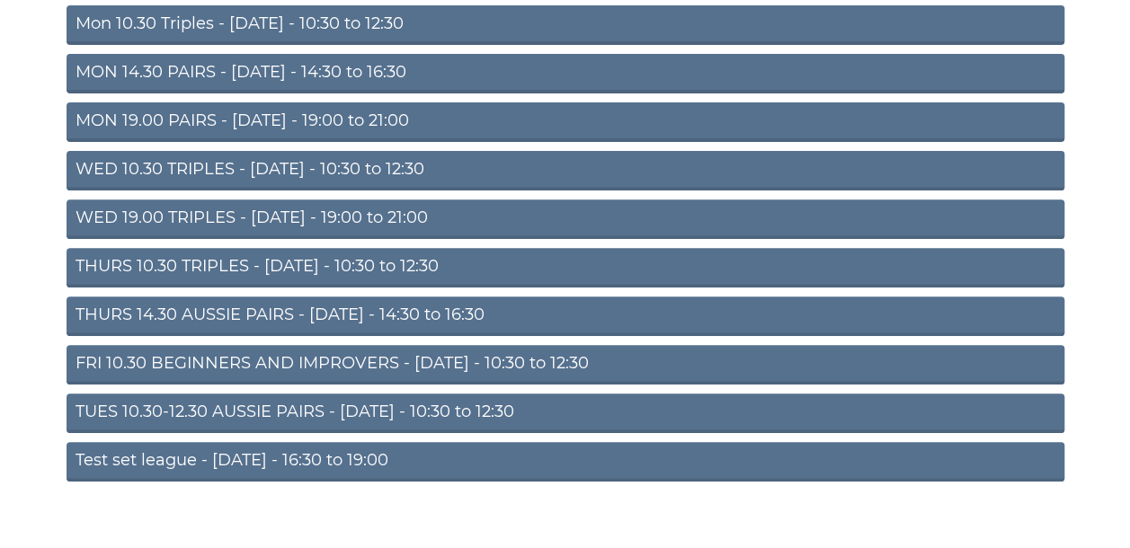
click at [184, 406] on link "TUES 10.30-12.30 AUSSIE PAIRS - [DATE] - 10:30 to 12:30" at bounding box center [566, 414] width 998 height 40
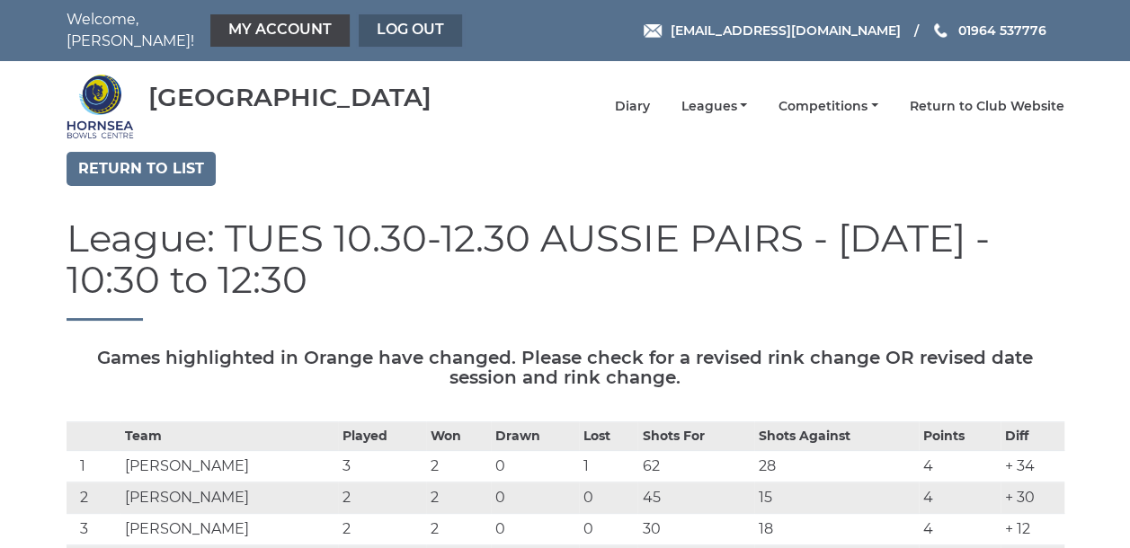
click at [371, 23] on link "Log out" at bounding box center [410, 30] width 103 height 32
